Goal: Information Seeking & Learning: Learn about a topic

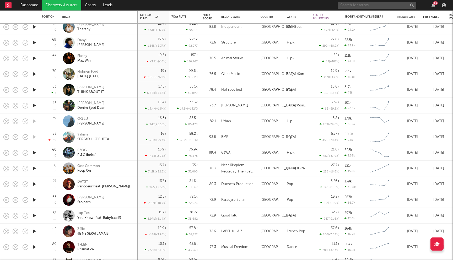
click at [358, 6] on input "text" at bounding box center [377, 5] width 79 height 7
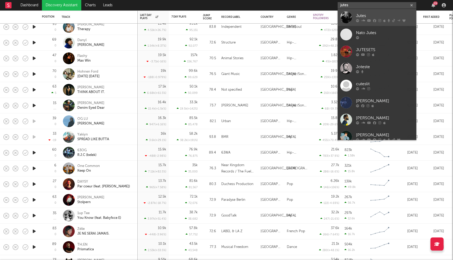
type input "jutes"
click at [369, 18] on div "Jutes" at bounding box center [385, 16] width 58 height 6
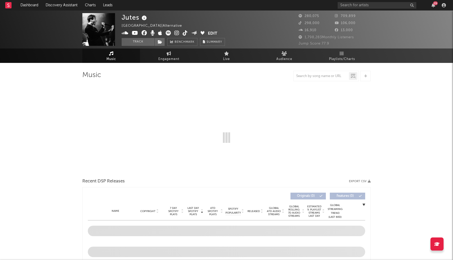
select select "6m"
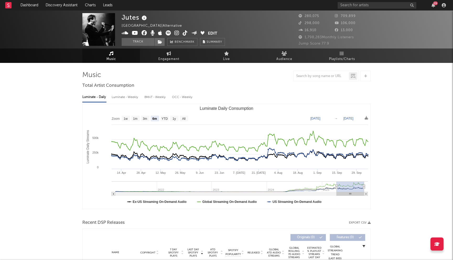
select select "6m"
click at [345, 62] on span "Playlists/Charts" at bounding box center [342, 59] width 26 height 6
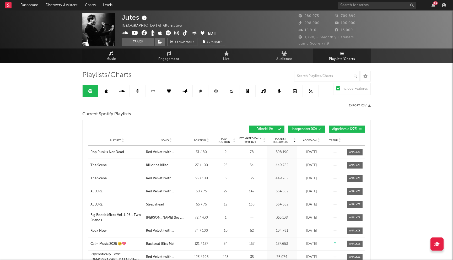
click at [118, 54] on link "Music" at bounding box center [111, 56] width 58 height 14
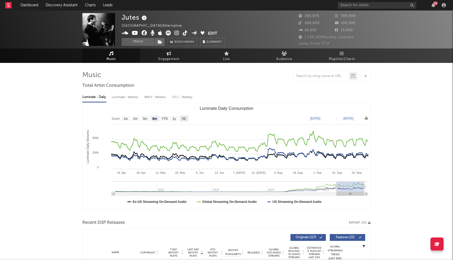
click at [187, 120] on rect "Luminate Daily Consumption" at bounding box center [184, 119] width 8 height 6
select select "All"
type input "[DATE]"
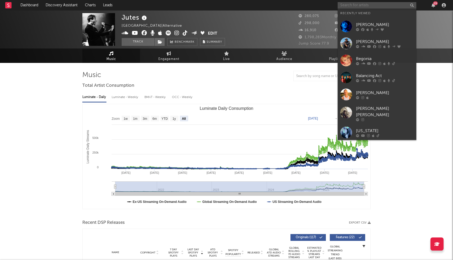
click at [353, 6] on input "text" at bounding box center [377, 5] width 79 height 7
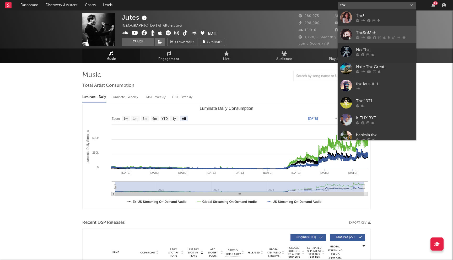
type input "thx"
click at [366, 35] on div "ThxSoMch" at bounding box center [385, 33] width 58 height 6
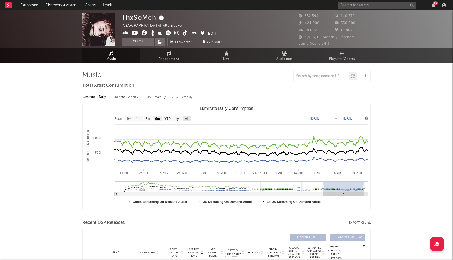
click at [188, 119] on text "All" at bounding box center [186, 119] width 3 height 4
select select "All"
type input "[DATE]"
